Goal: Information Seeking & Learning: Understand process/instructions

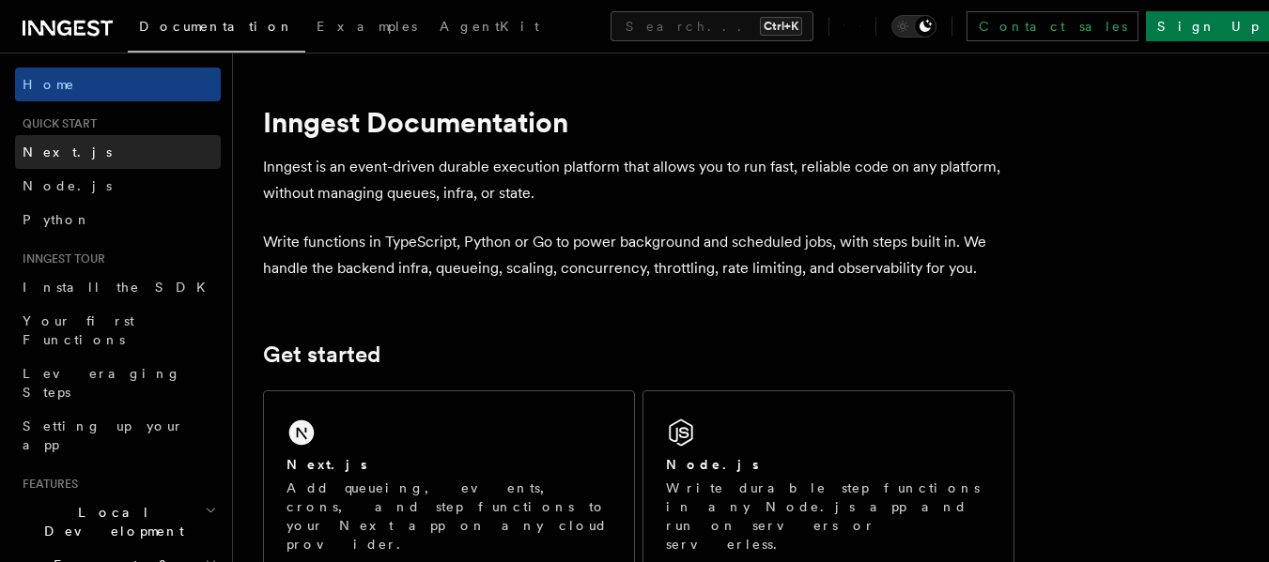
click at [109, 144] on link "Next.js" at bounding box center [118, 152] width 206 height 34
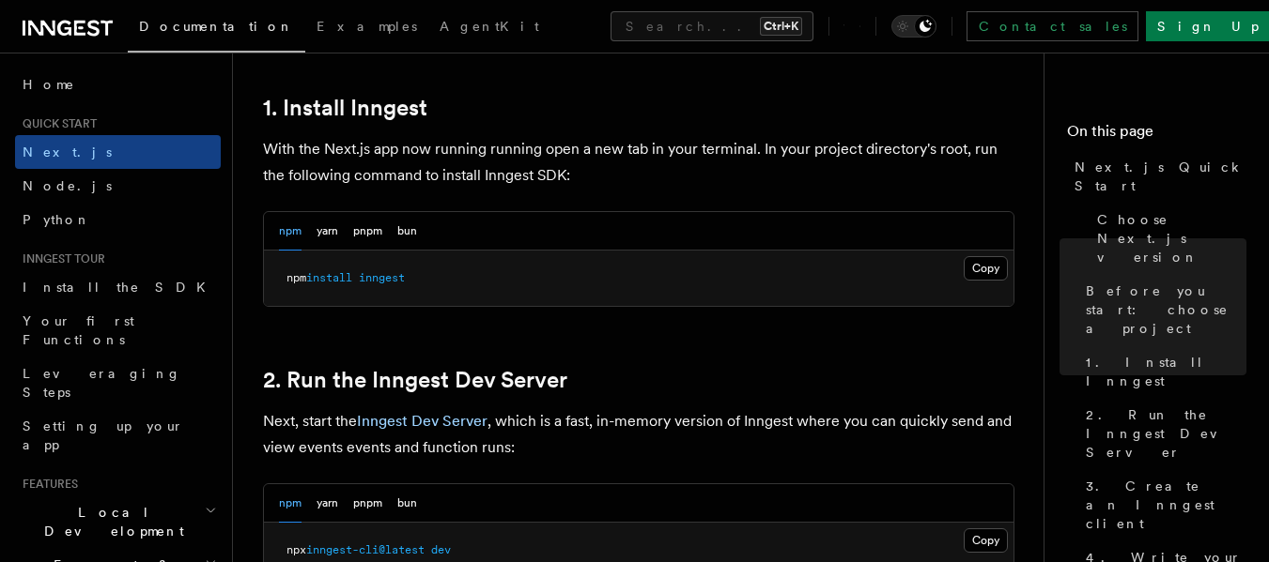
scroll to position [1027, 0]
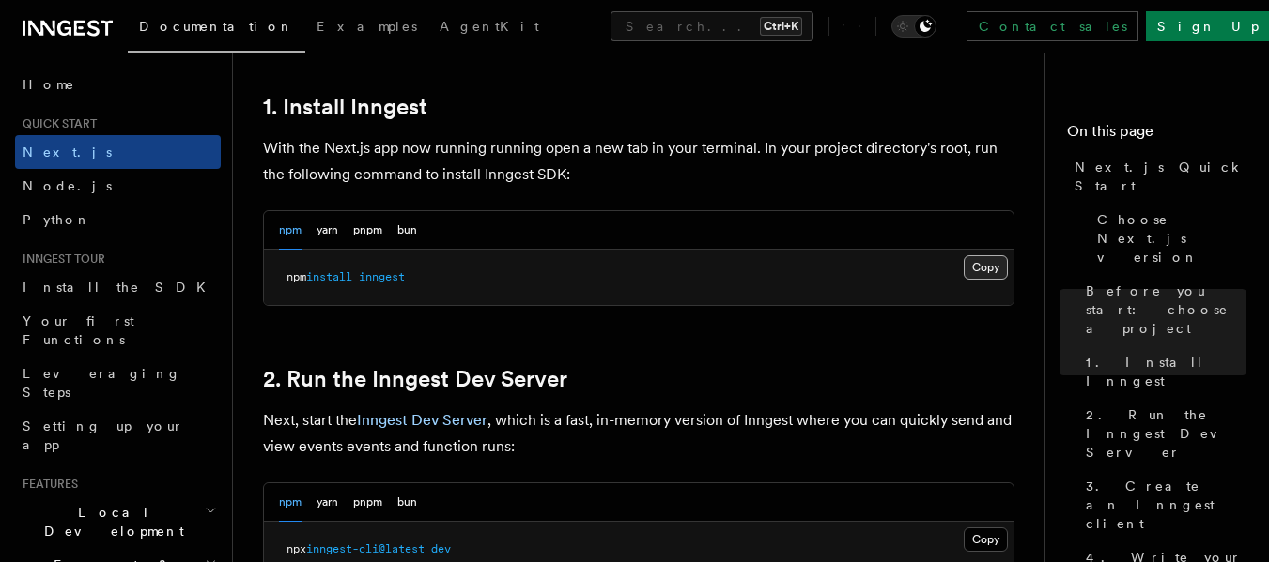
click at [985, 268] on button "Copy Copied" at bounding box center [985, 267] width 44 height 24
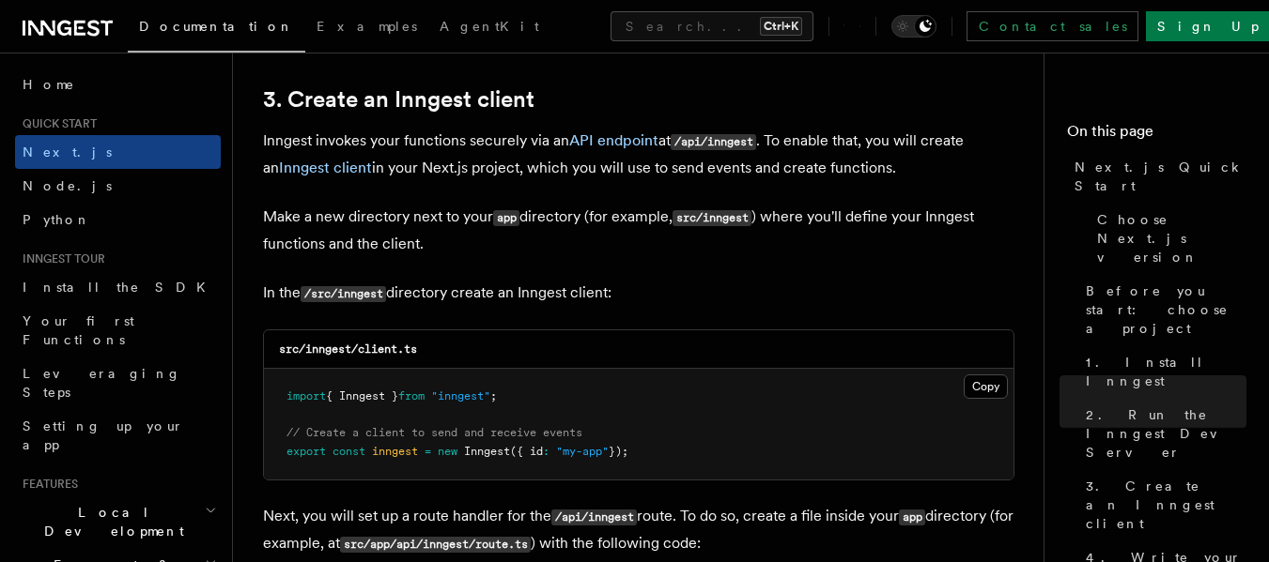
scroll to position [2205, 0]
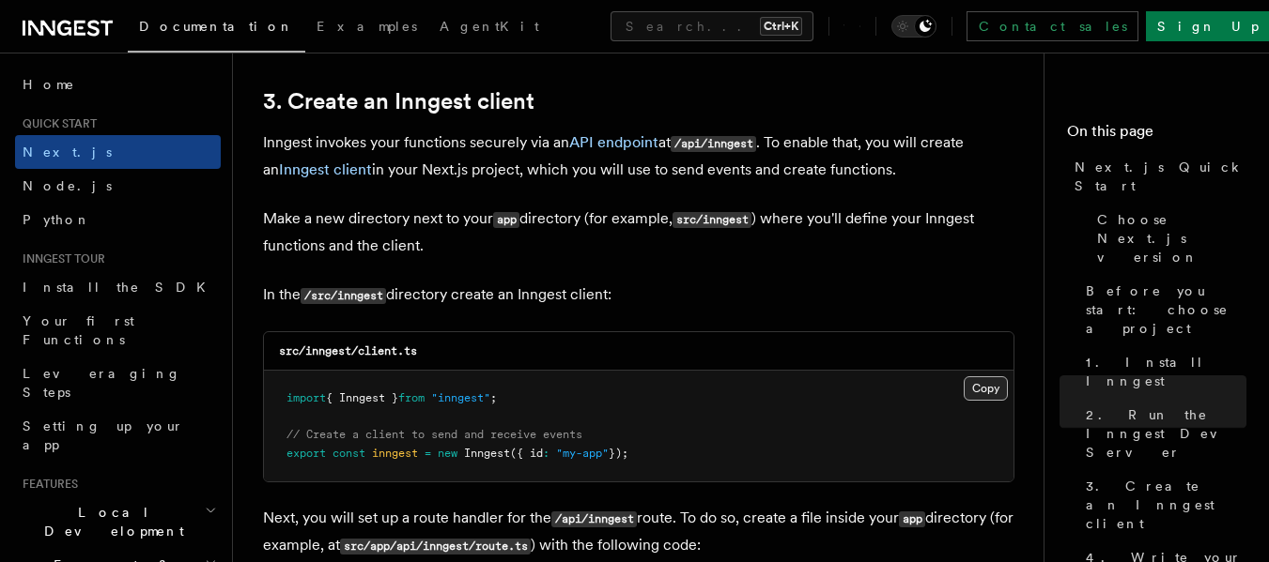
click at [987, 390] on button "Copy Copied" at bounding box center [985, 389] width 44 height 24
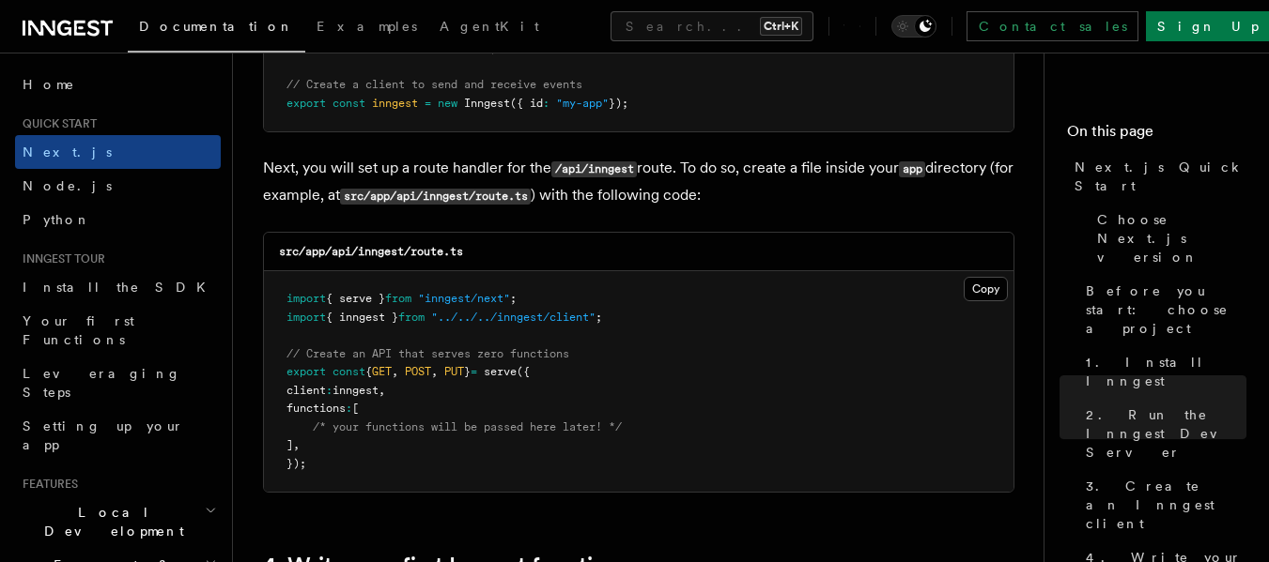
scroll to position [2556, 0]
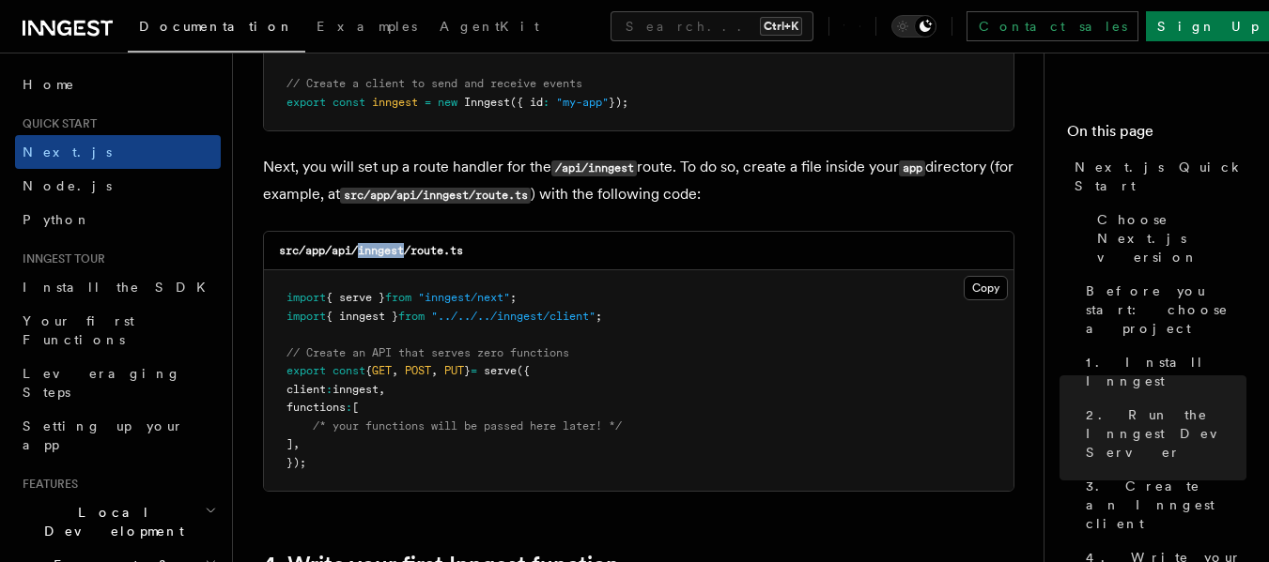
drag, startPoint x: 360, startPoint y: 248, endPoint x: 409, endPoint y: 257, distance: 50.6
click at [409, 257] on code "src/app/api/inngest/route.ts" at bounding box center [371, 250] width 184 height 13
copy code "inngest"
click at [984, 292] on button "Copy Copied" at bounding box center [985, 288] width 44 height 24
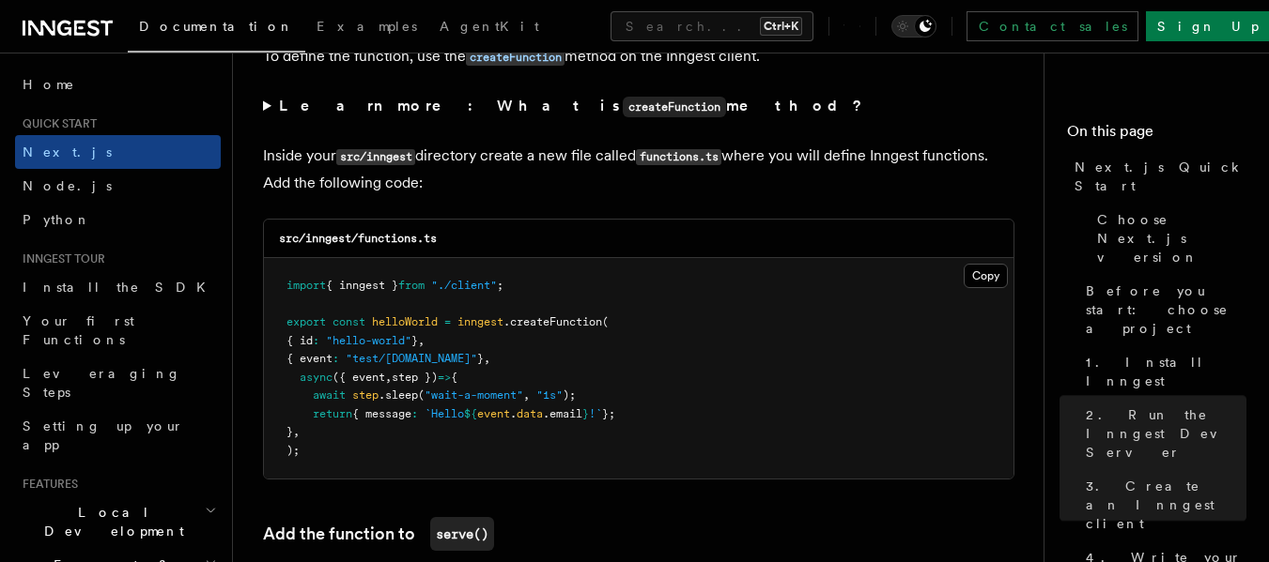
scroll to position [3268, 0]
